Goal: Transaction & Acquisition: Download file/media

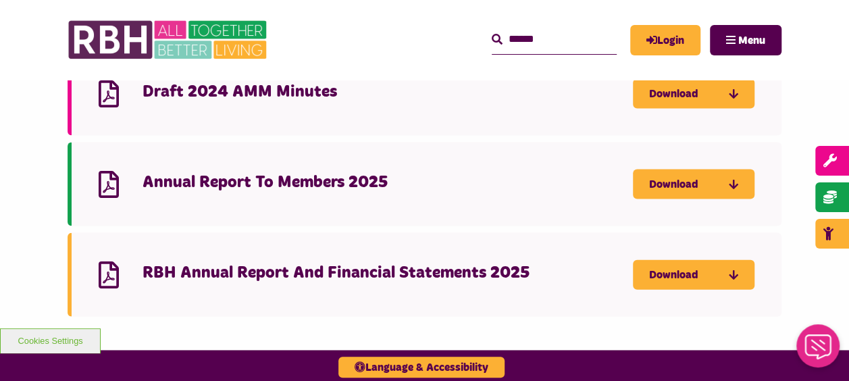
scroll to position [1284, 0]
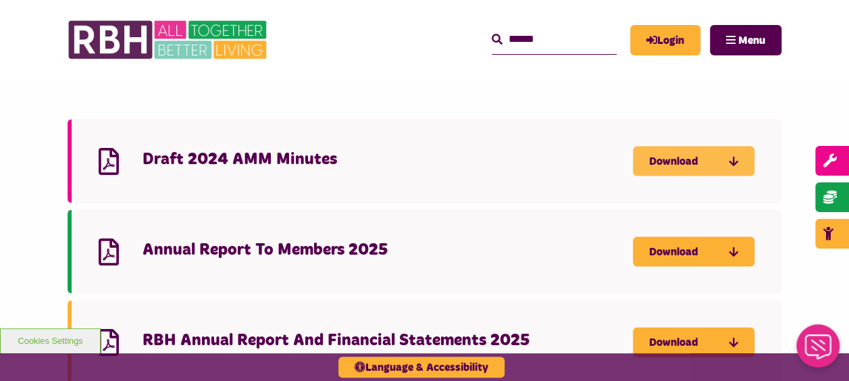
click at [653, 147] on link "Download" at bounding box center [694, 162] width 122 height 30
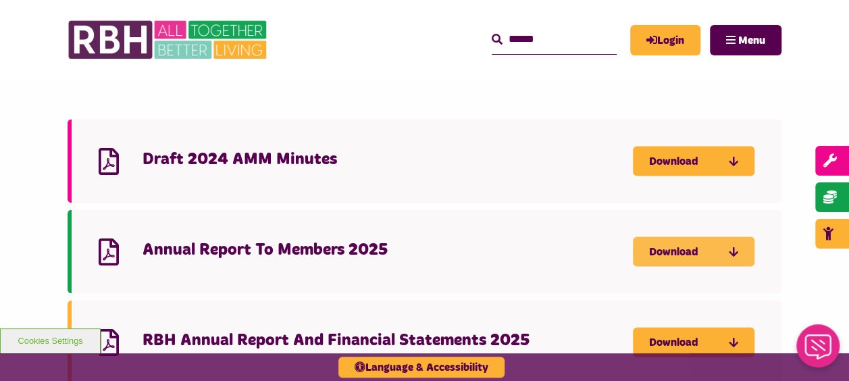
click at [663, 237] on link "Download" at bounding box center [694, 252] width 122 height 30
click at [661, 237] on link "Download" at bounding box center [694, 252] width 122 height 30
click at [659, 237] on link "Download" at bounding box center [694, 252] width 122 height 30
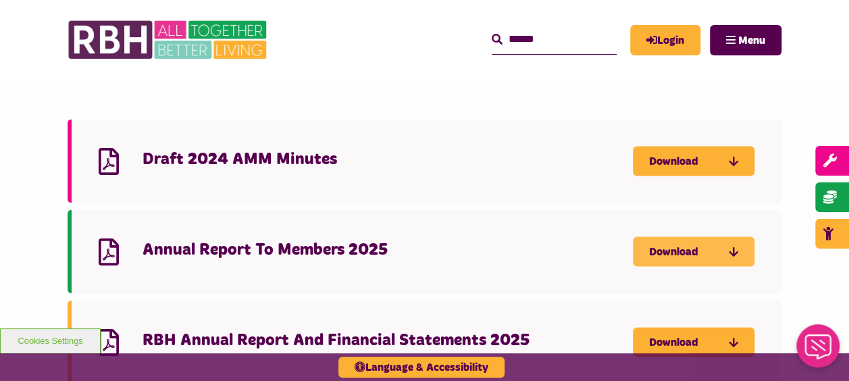
click at [659, 237] on link "Download" at bounding box center [694, 252] width 122 height 30
click at [660, 237] on link "Download" at bounding box center [694, 252] width 122 height 30
click at [659, 237] on link "Download" at bounding box center [694, 252] width 122 height 30
